Goal: Information Seeking & Learning: Learn about a topic

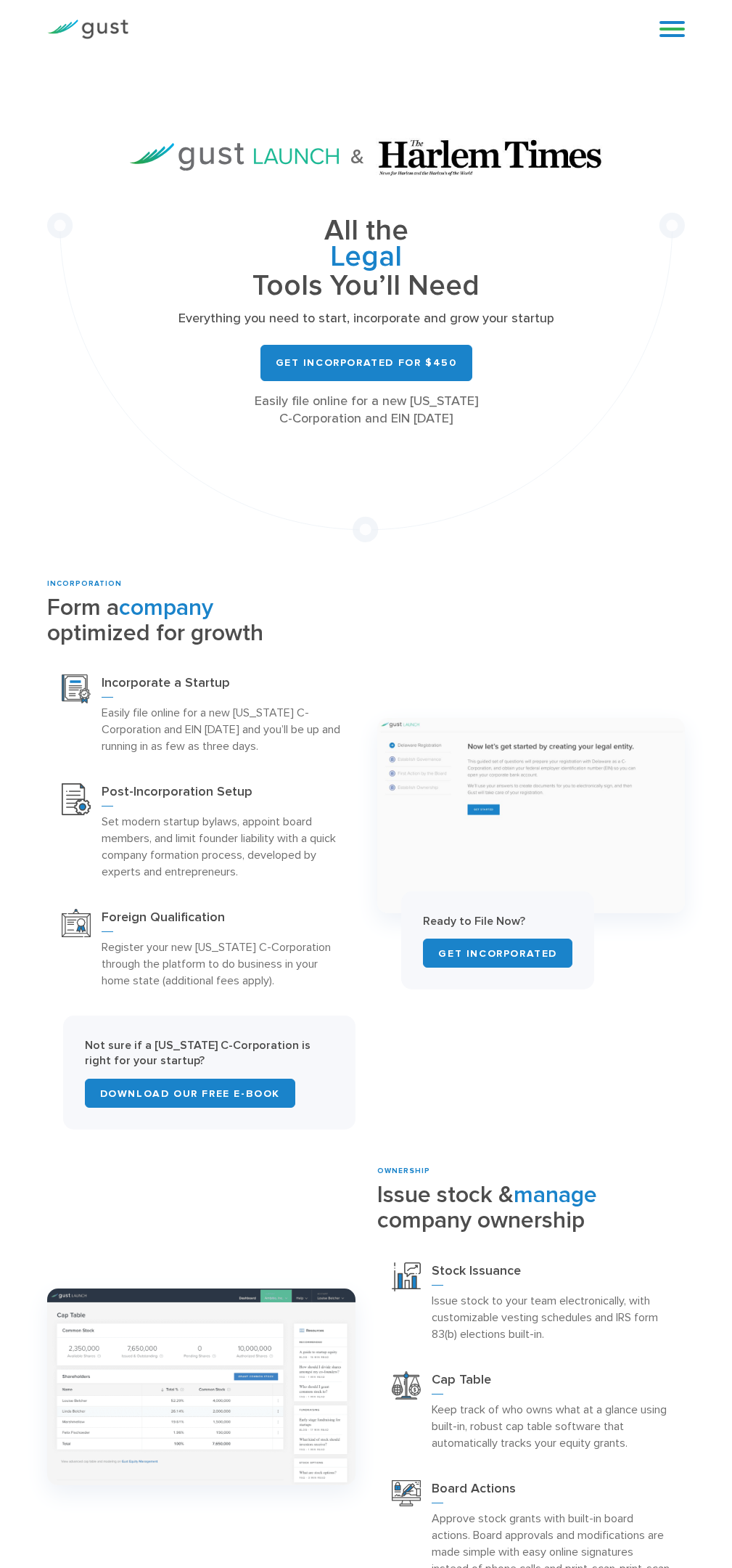
click at [366, 362] on link "Get Incorporated for $450" at bounding box center [366, 362] width 212 height 36
